Goal: Transaction & Acquisition: Purchase product/service

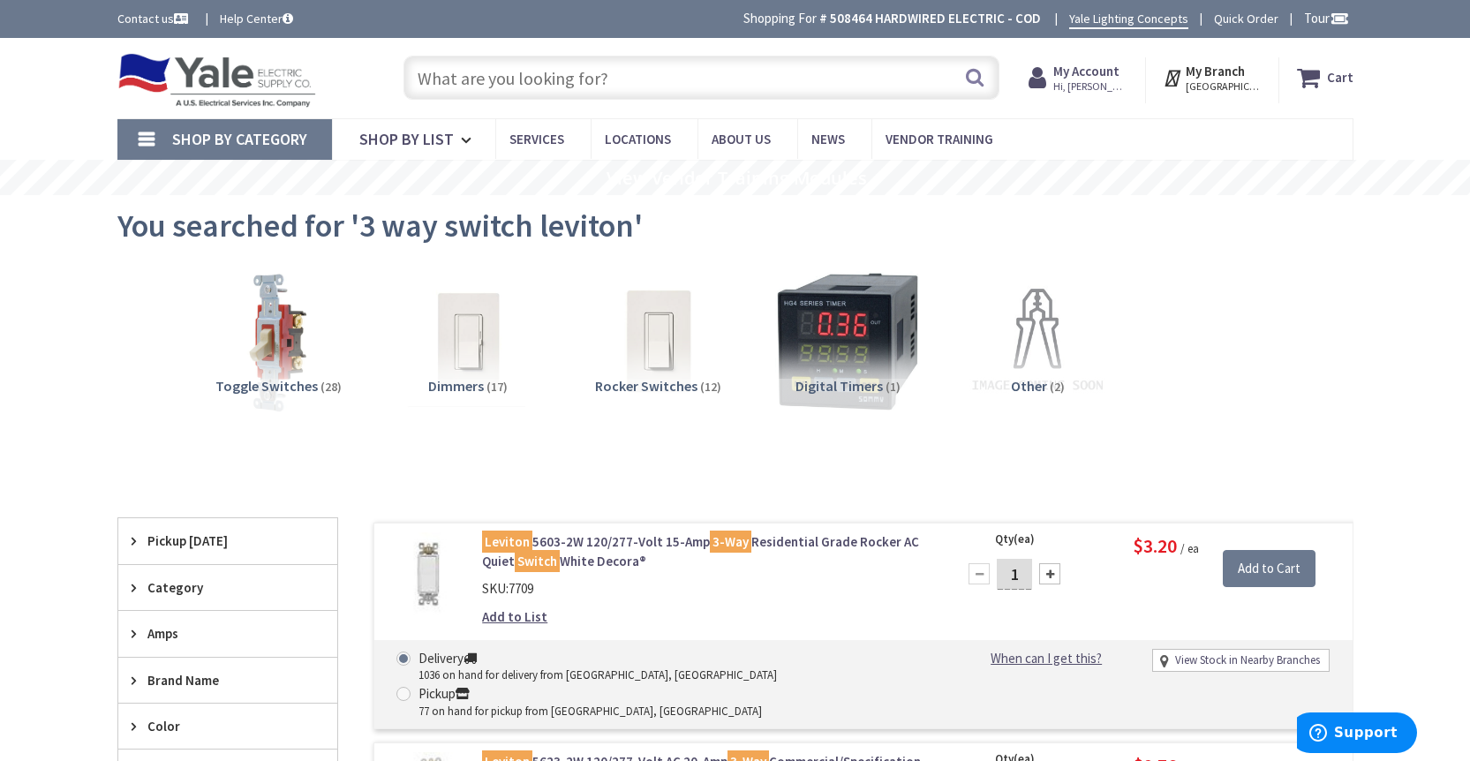
click at [743, 75] on input "text" at bounding box center [701, 78] width 596 height 44
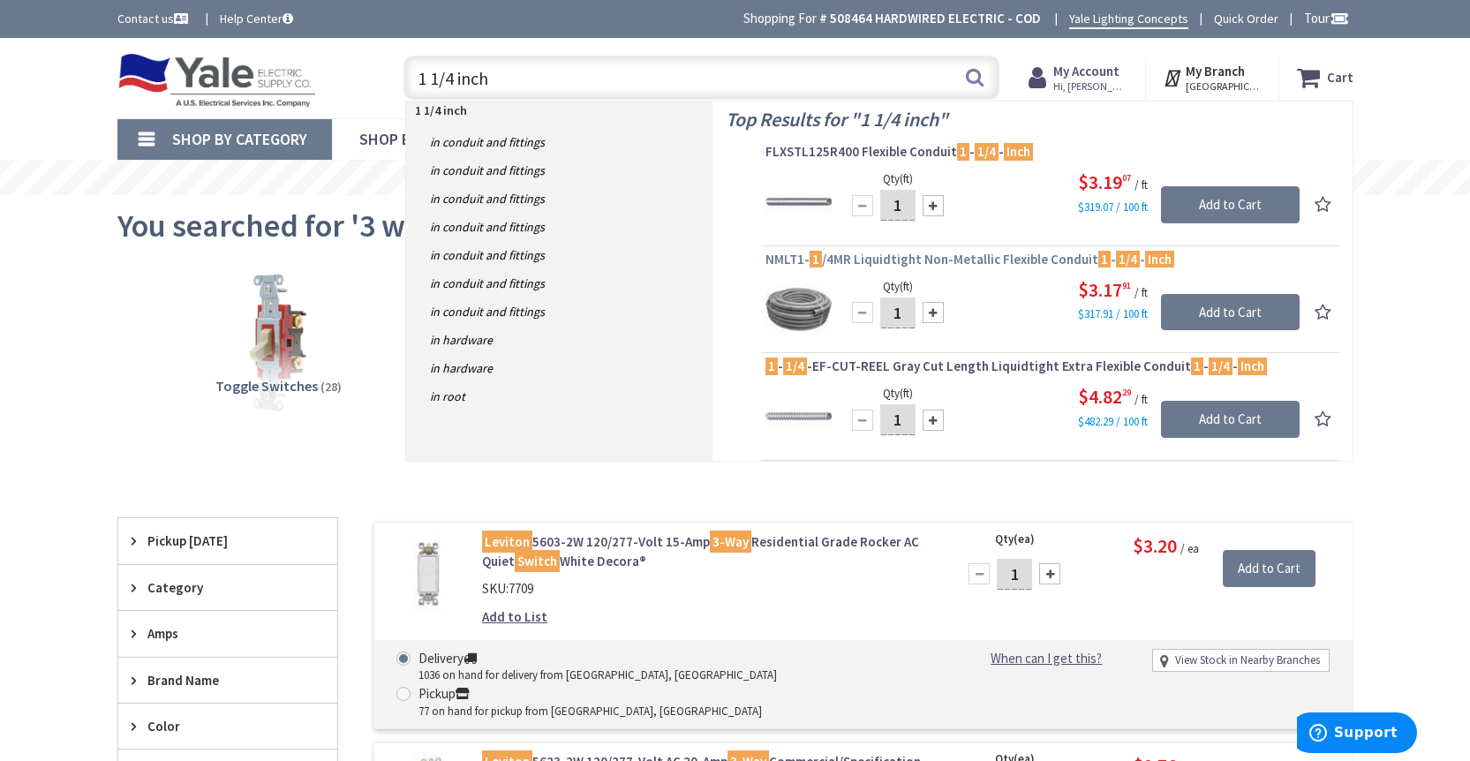
type input "1 1/4 inch"
click at [962, 257] on span "NMLT1- 1 /4MR Liquidtight Non-Metallic Flexible Conduit 1 - 1/4 - Inch" at bounding box center [1049, 260] width 569 height 18
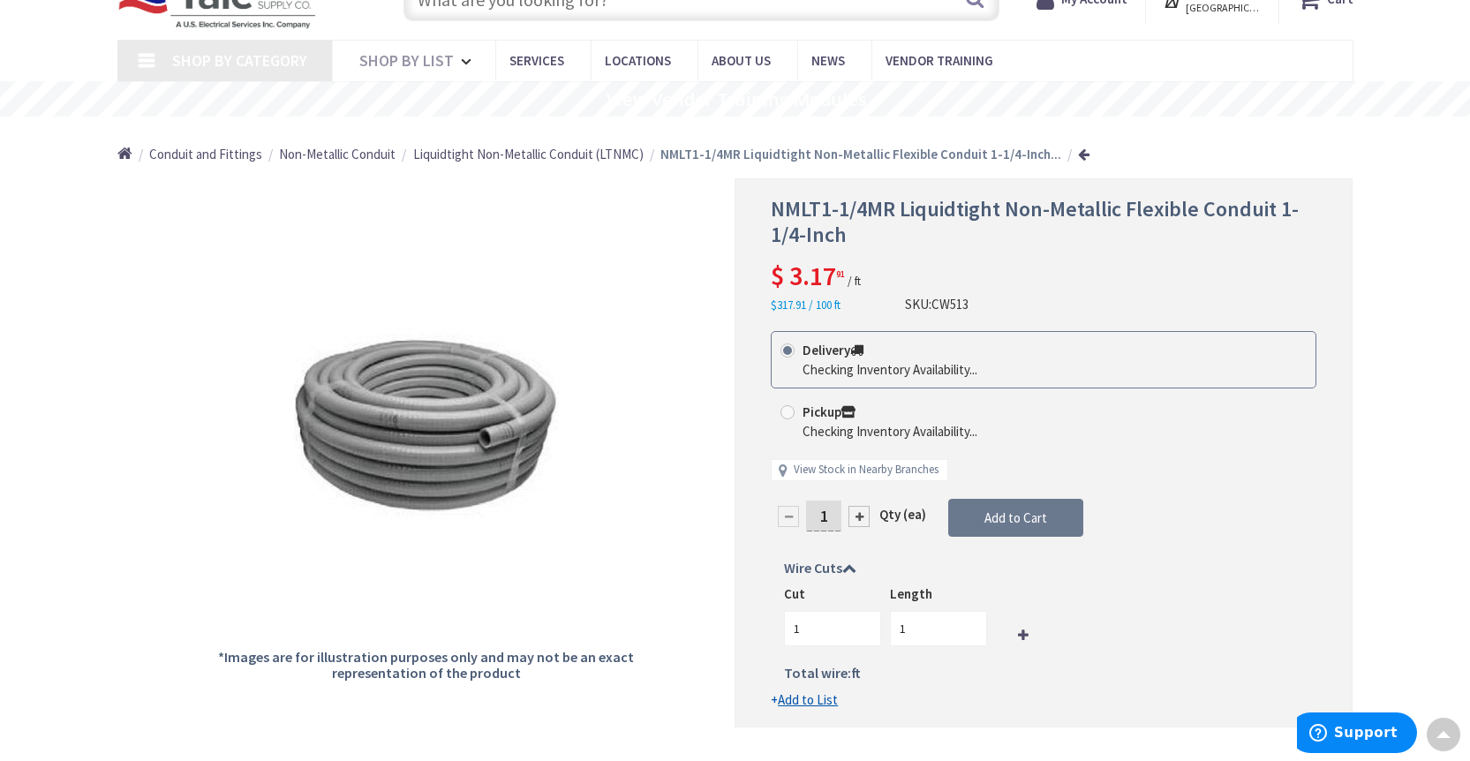
scroll to position [78, 0]
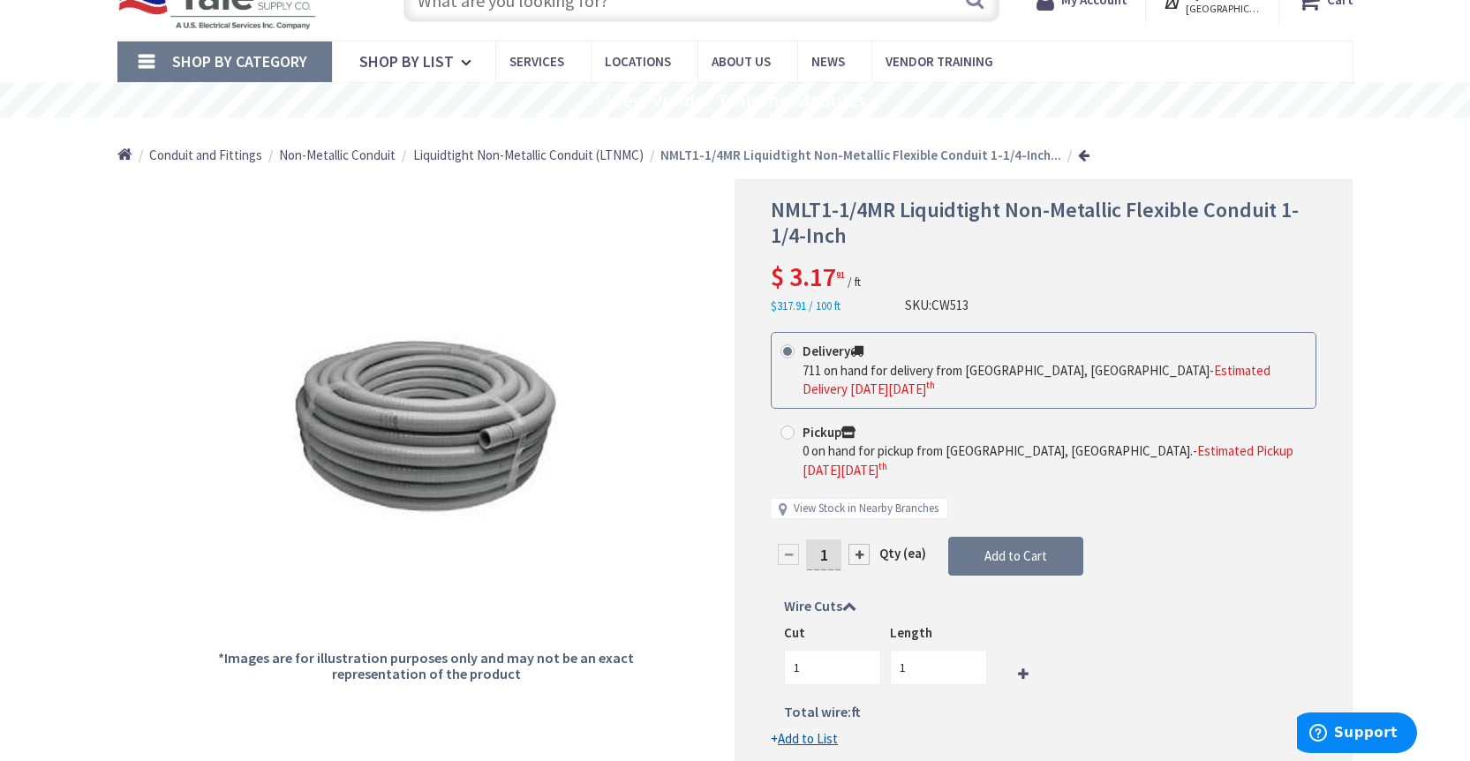
type input "[GEOGRAPHIC_DATA], [GEOGRAPHIC_DATA]"
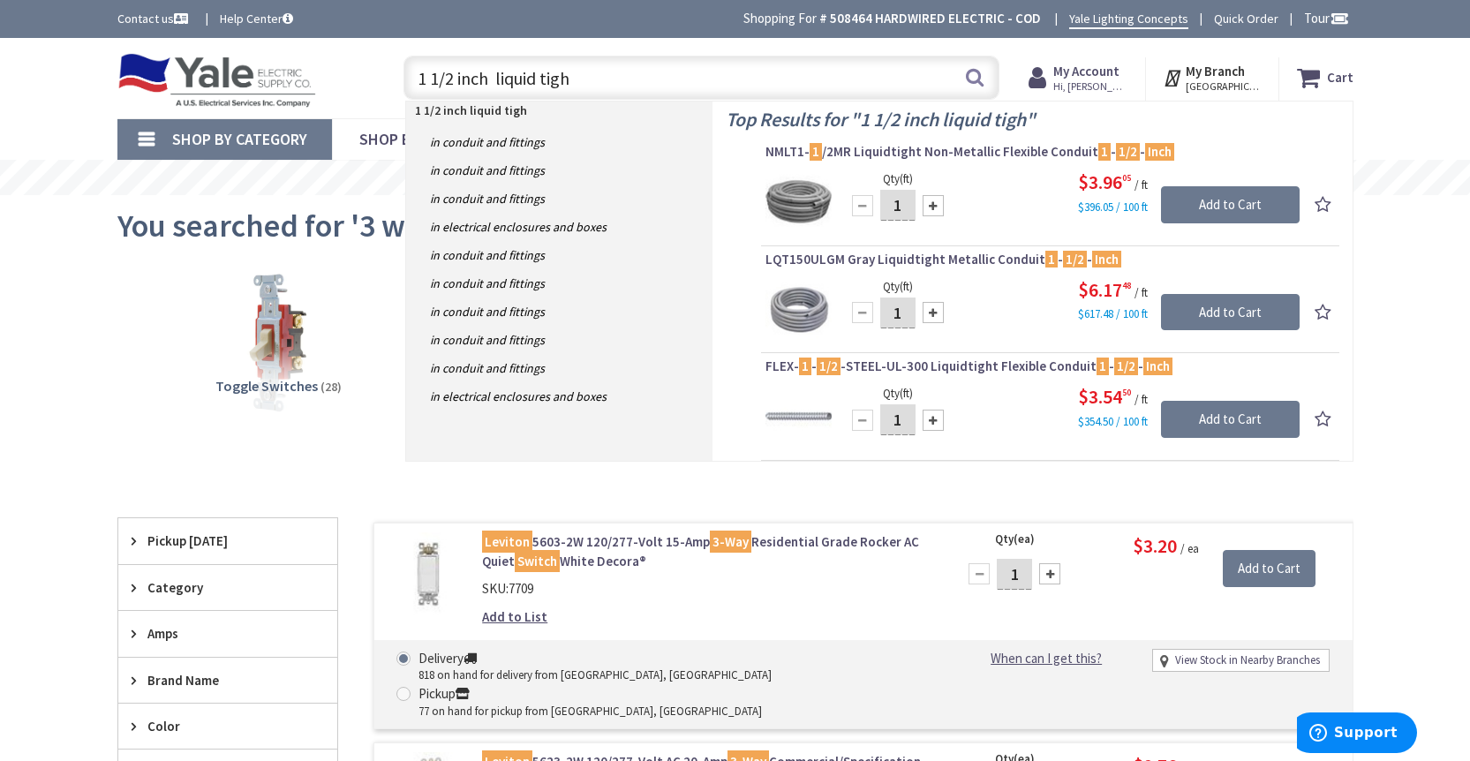
type input "1 1/2 inch liquid tight"
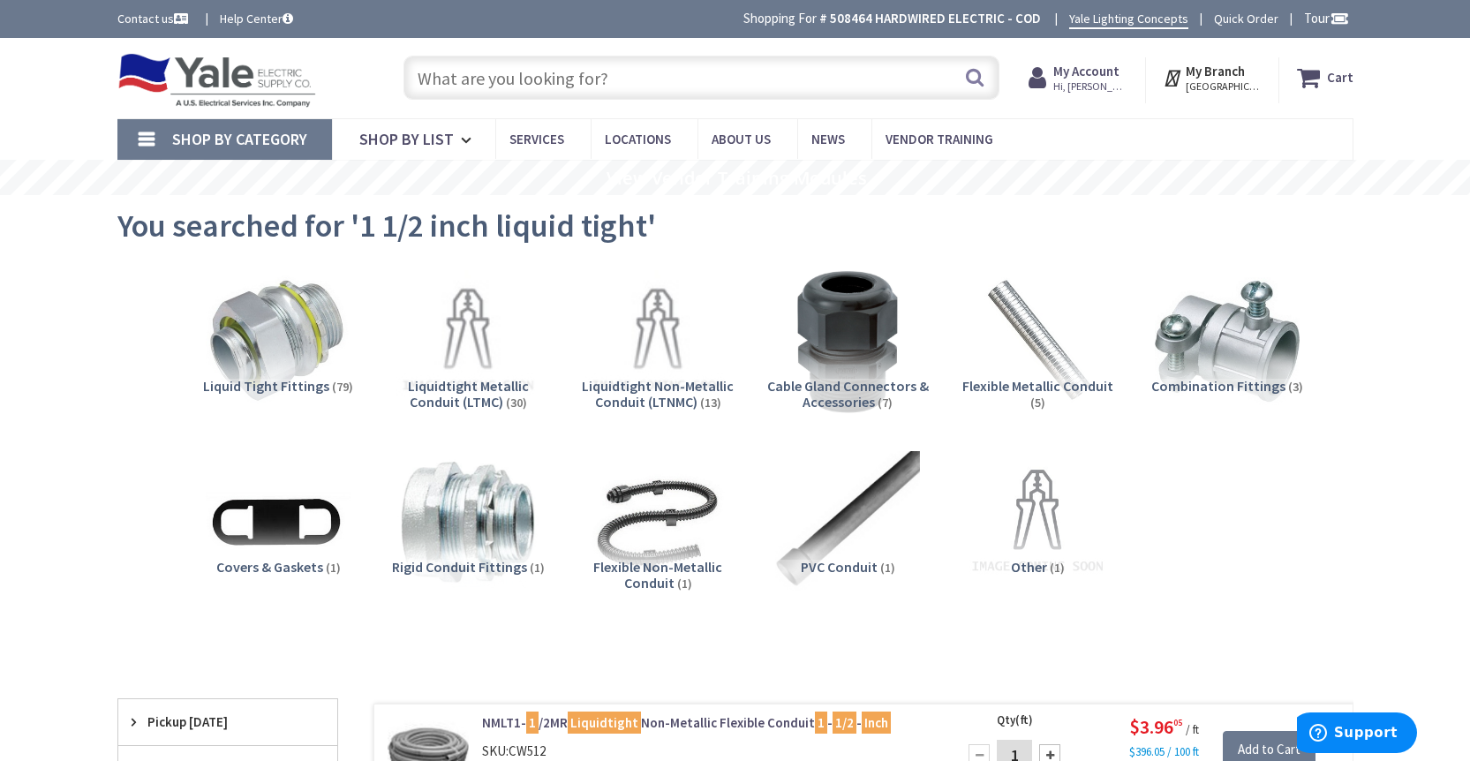
click at [601, 79] on input "text" at bounding box center [701, 78] width 596 height 44
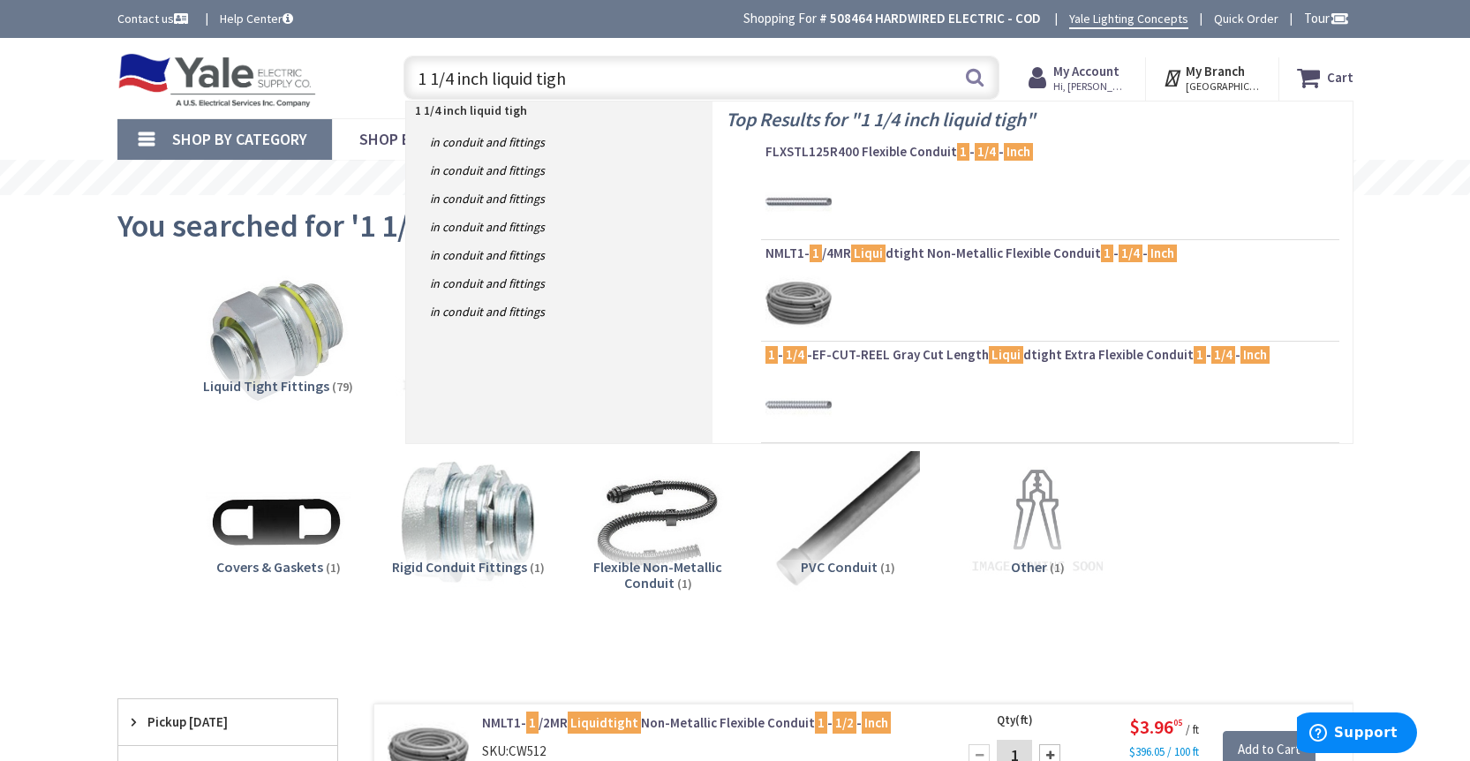
type input "1 1/4 inch liquid tight"
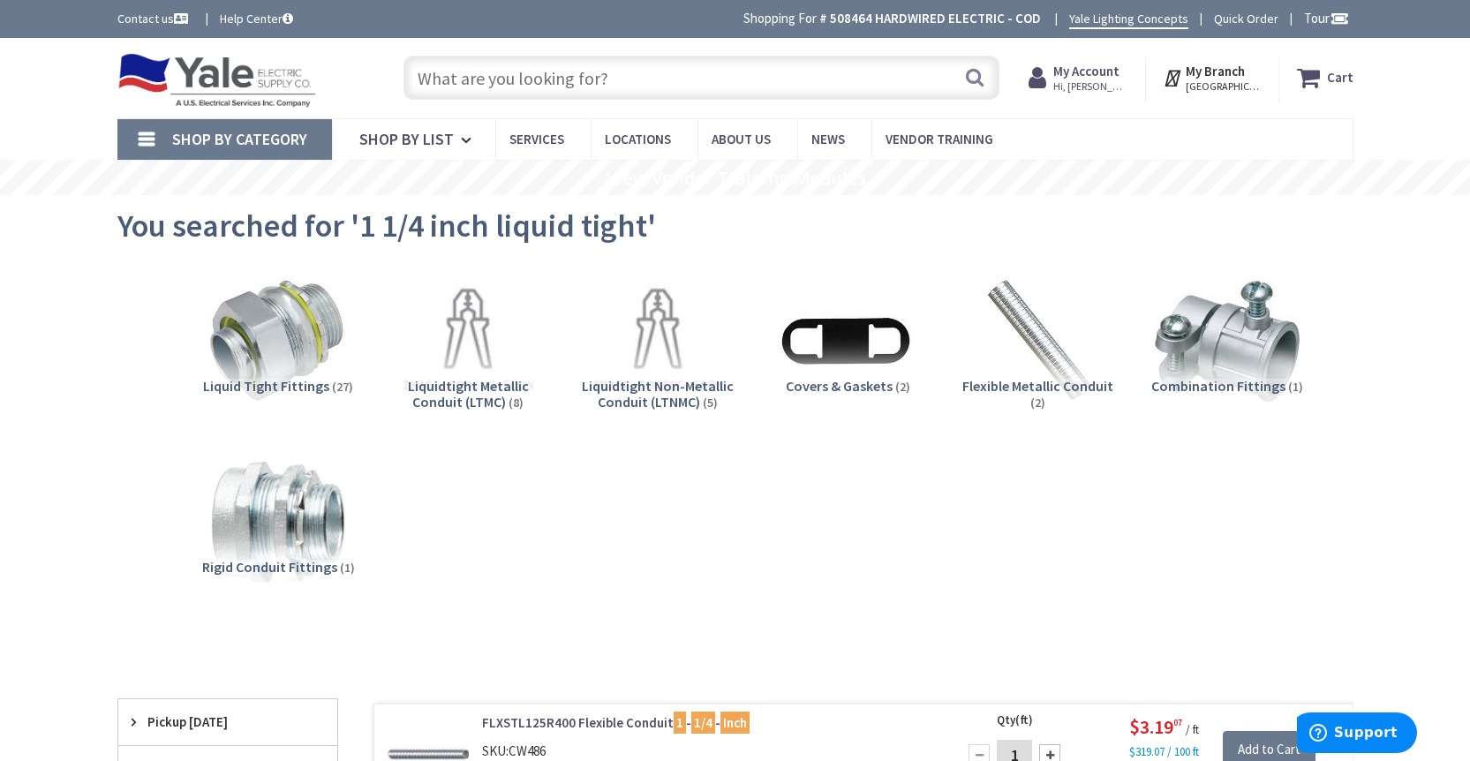
click at [632, 92] on input "text" at bounding box center [701, 78] width 596 height 44
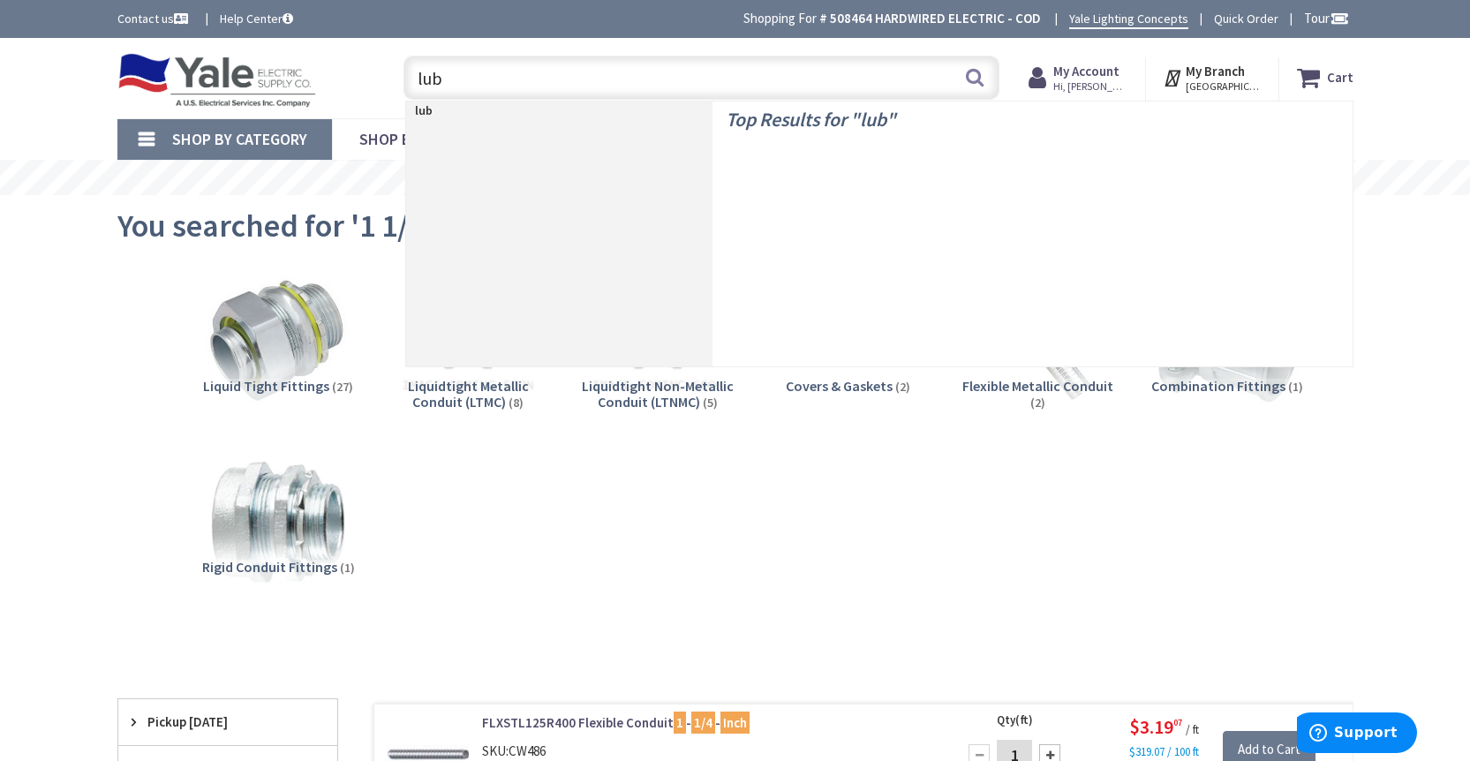
type input "lube"
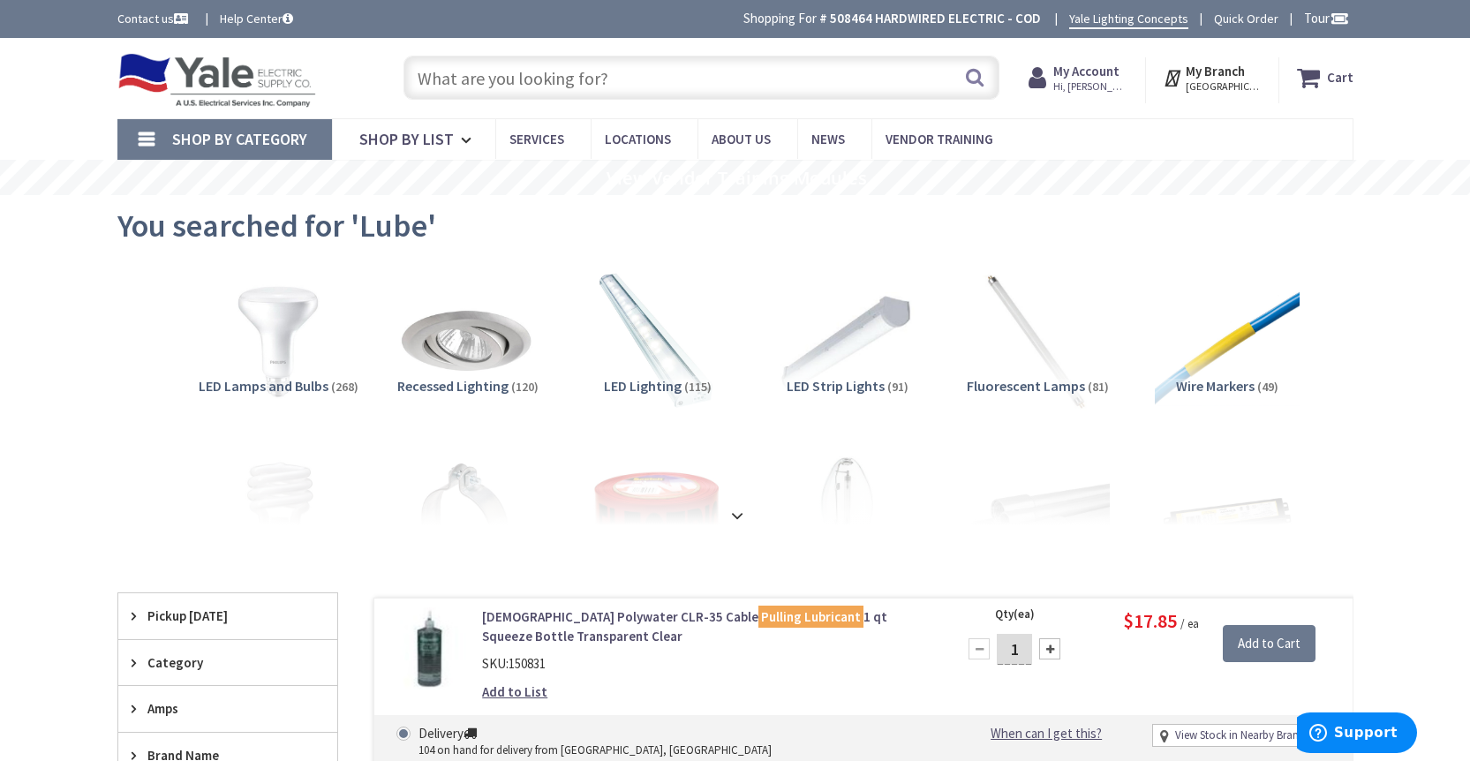
click at [573, 71] on input "text" at bounding box center [701, 78] width 596 height 44
click at [567, 69] on input "text" at bounding box center [701, 78] width 596 height 44
click at [659, 77] on input "text" at bounding box center [701, 78] width 596 height 44
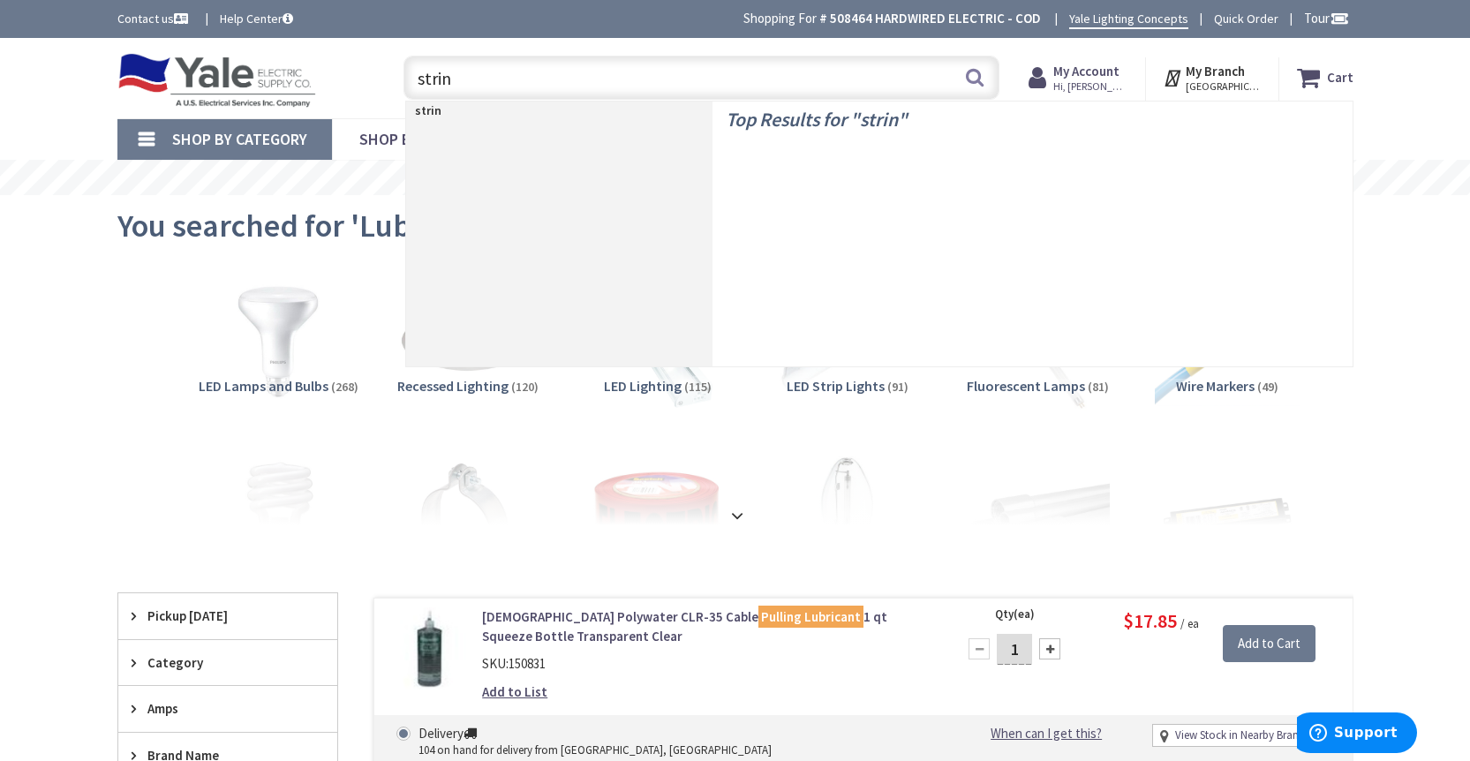
type input "string"
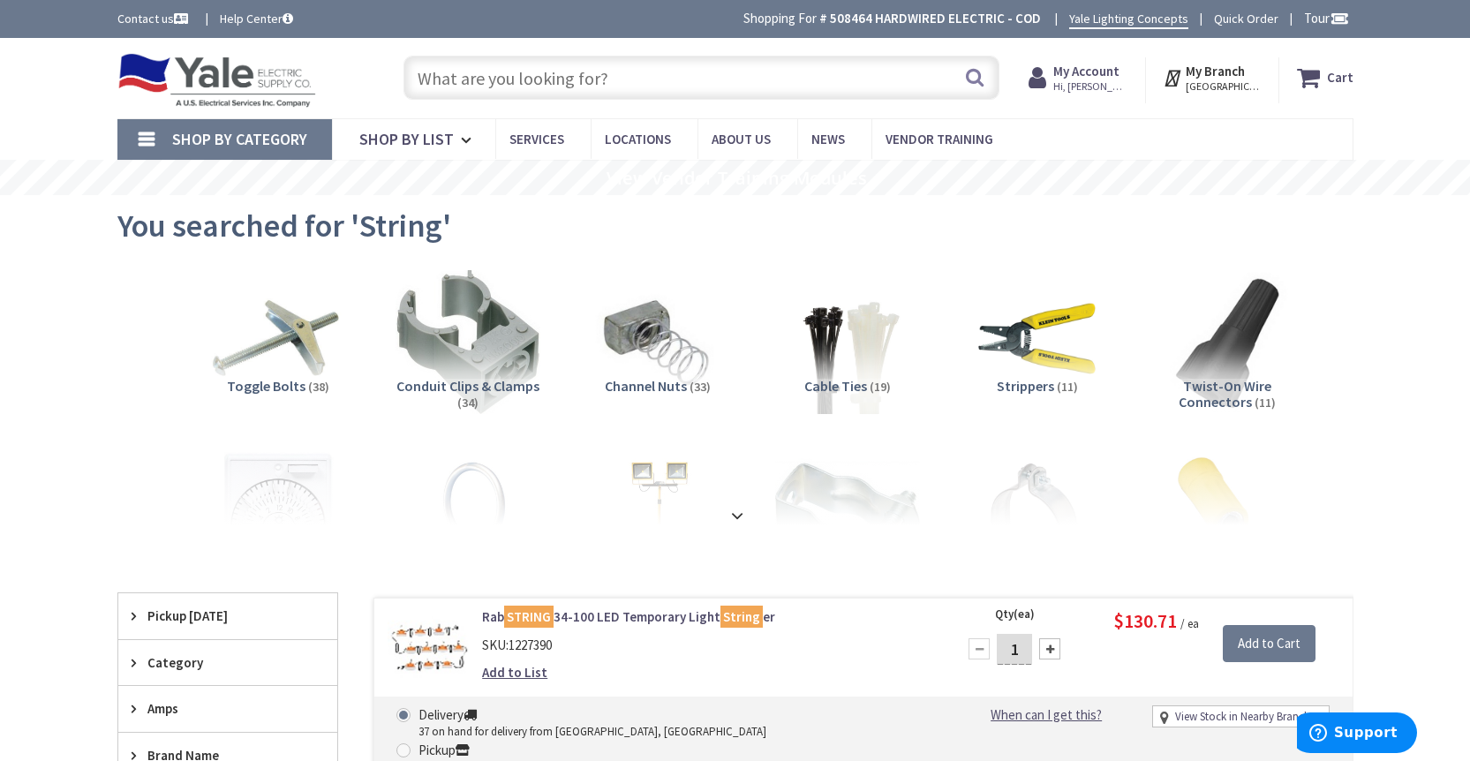
click at [528, 79] on input "text" at bounding box center [701, 78] width 596 height 44
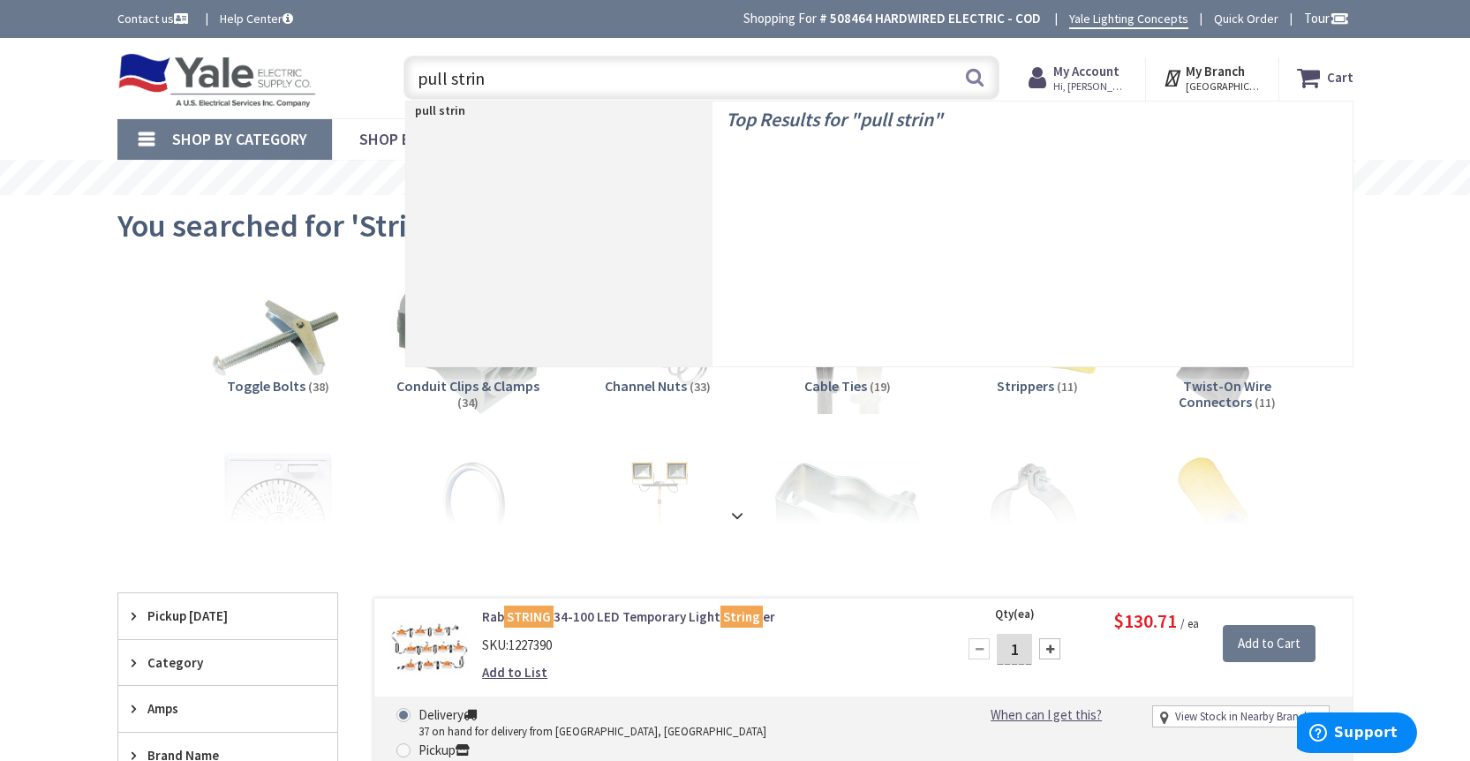
type input "pull string"
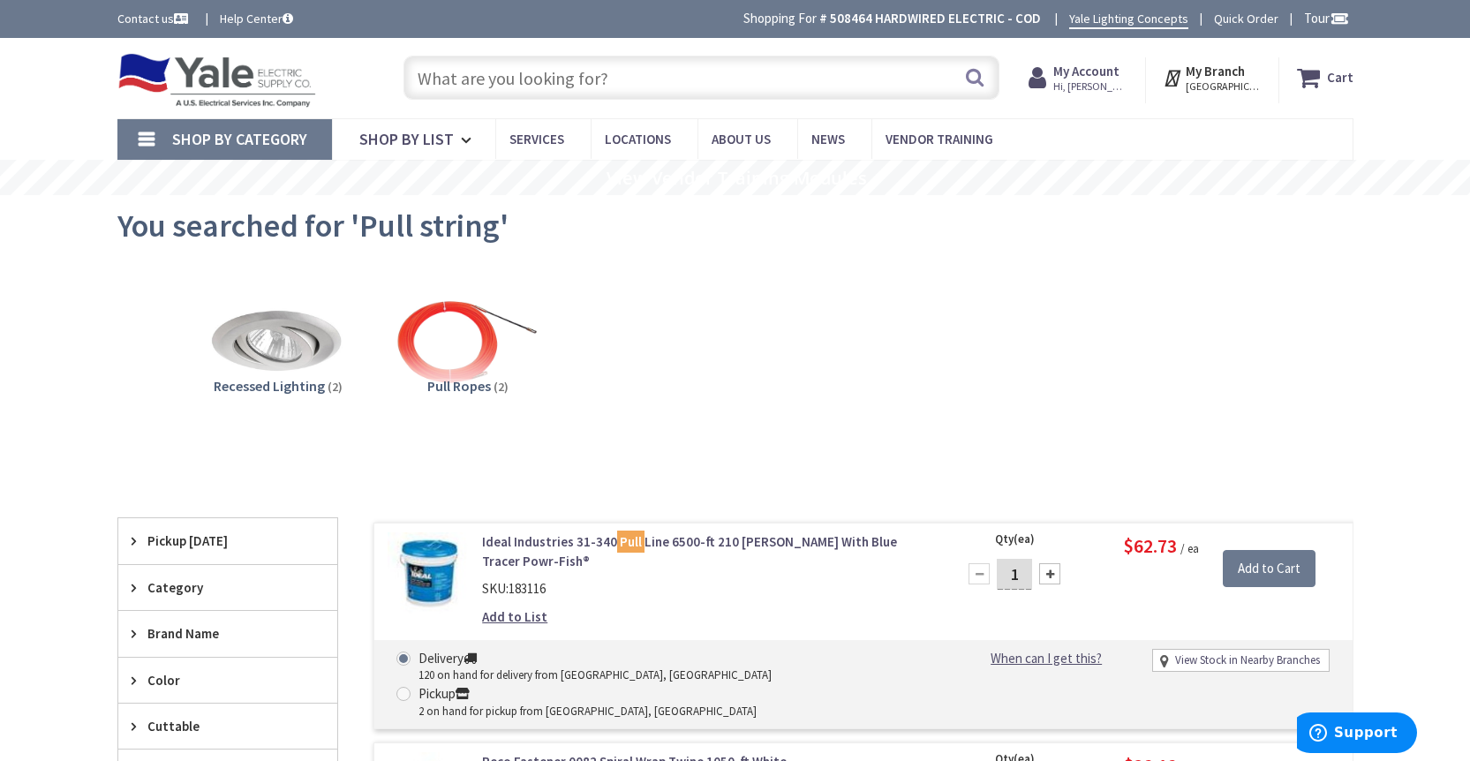
click at [646, 84] on input "text" at bounding box center [701, 78] width 596 height 44
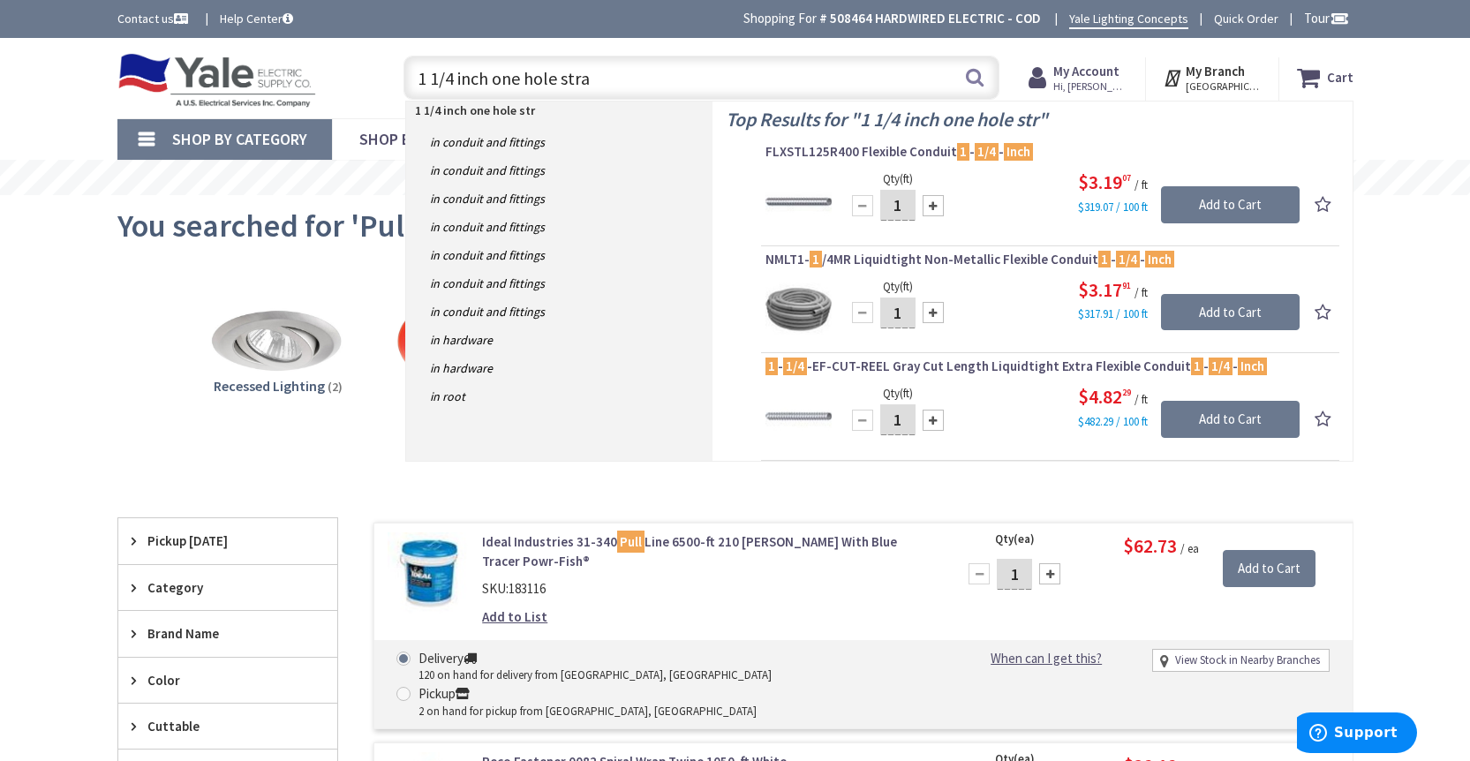
type input "1 1/4 inch one hole strap"
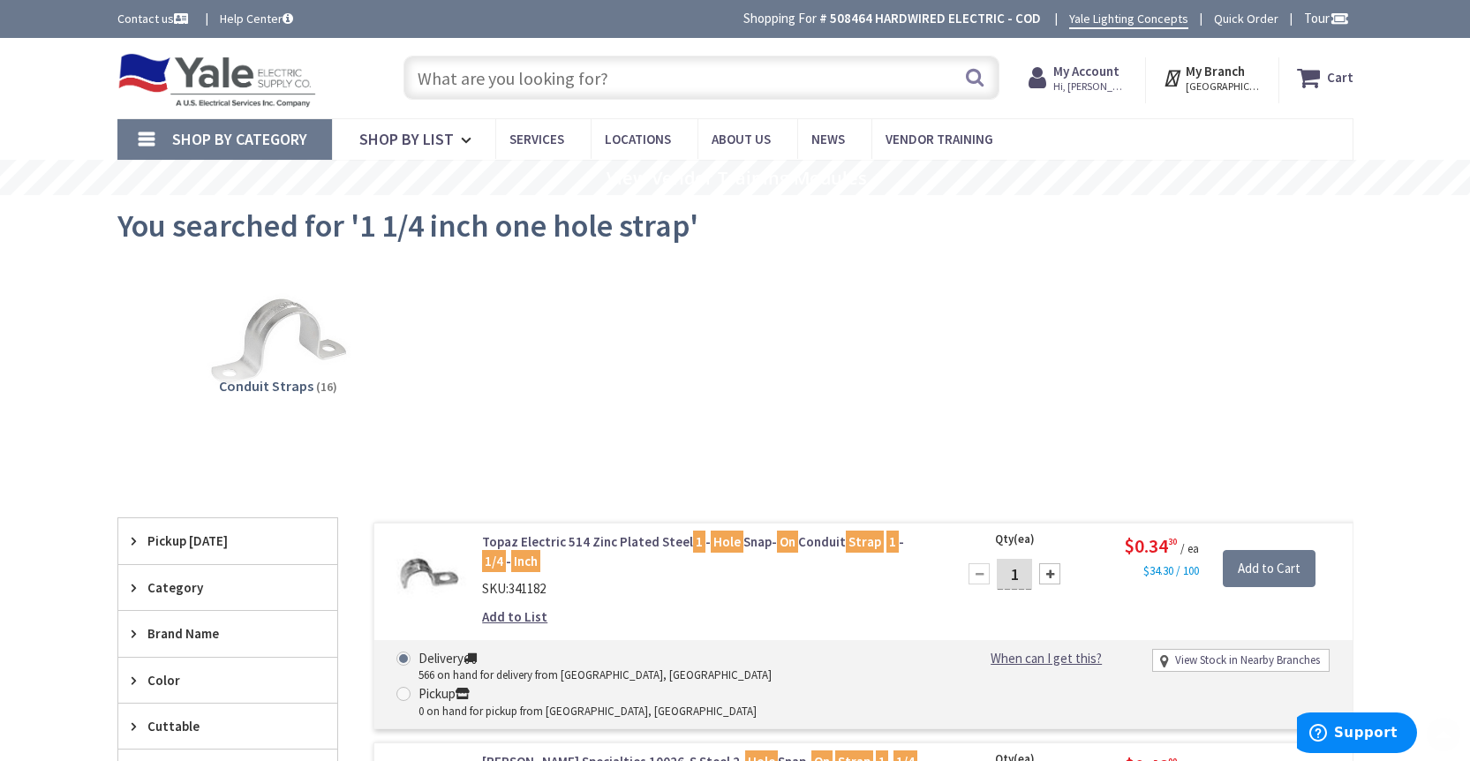
click at [612, 96] on input "text" at bounding box center [701, 78] width 596 height 44
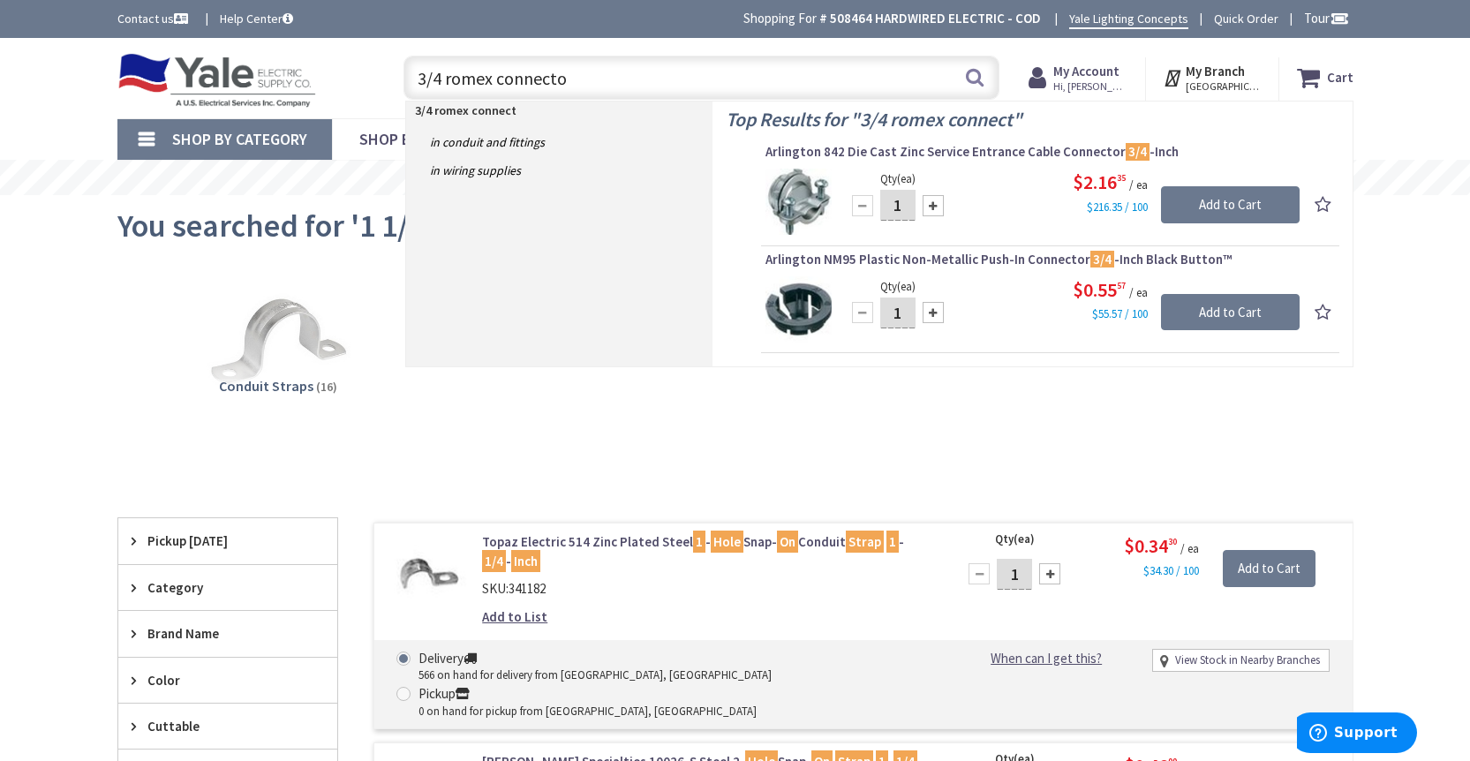
type input "3/4 romex connector"
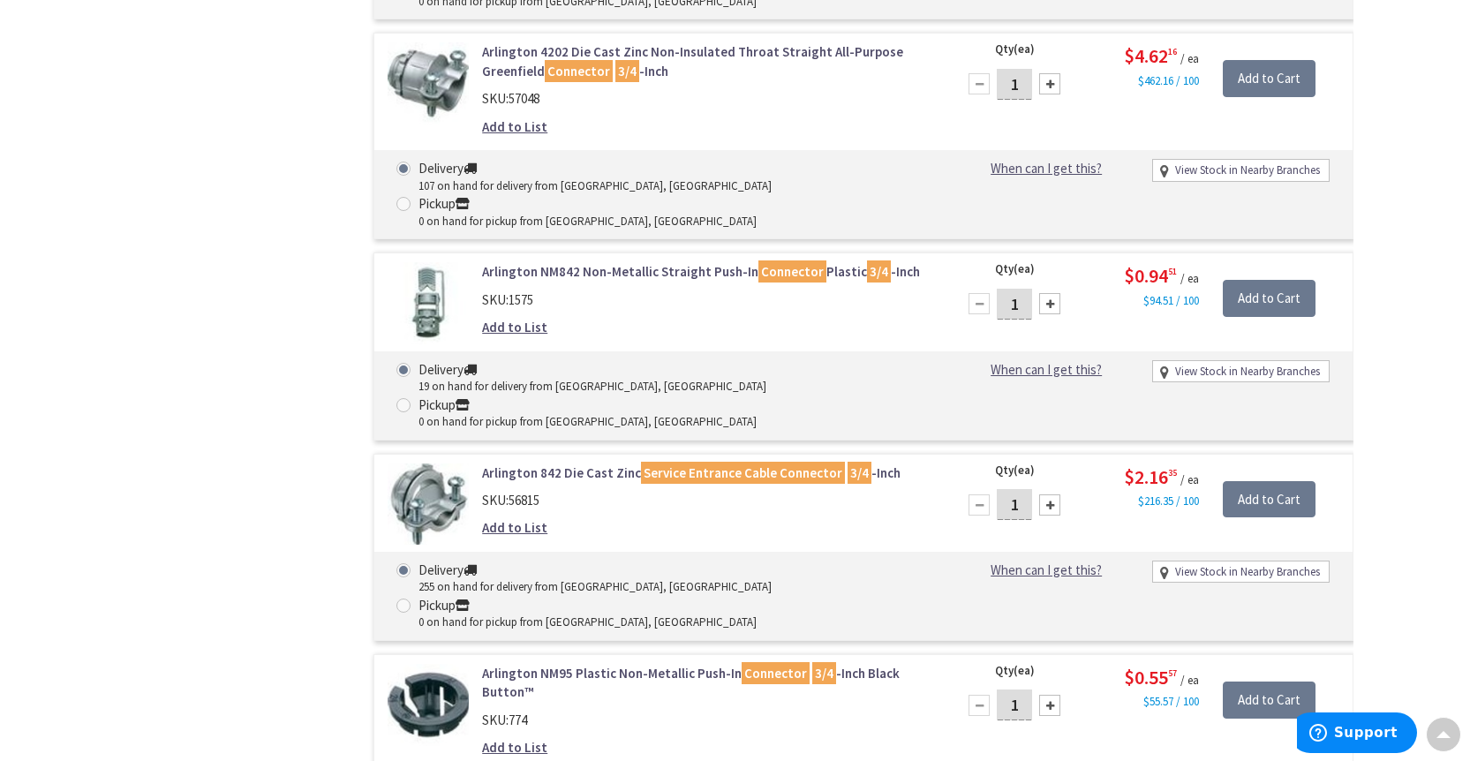
scroll to position [911, 0]
